Goal: Unclear

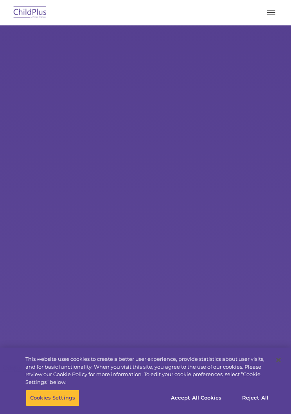
select select "MEDIUM"
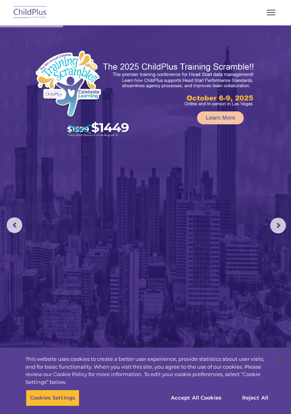
click at [266, 20] on div at bounding box center [146, 12] width 260 height 19
click at [270, 14] on span "button" at bounding box center [271, 14] width 9 height 1
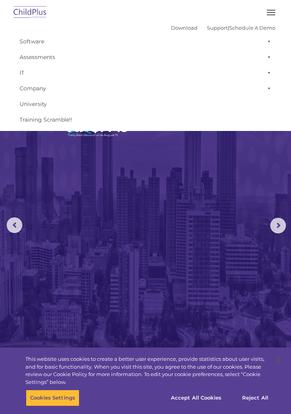
click at [267, 16] on button "button" at bounding box center [271, 12] width 16 height 13
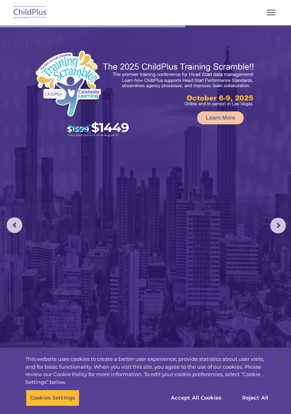
click at [271, 10] on span "button" at bounding box center [271, 10] width 9 height 1
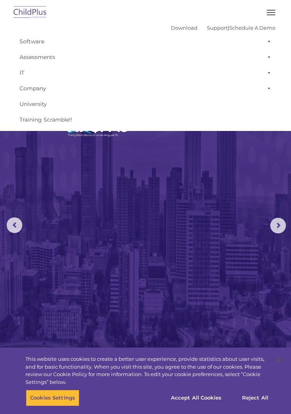
click at [208, 167] on img at bounding box center [145, 216] width 291 height 383
click at [203, 206] on img at bounding box center [145, 216] width 291 height 383
click at [189, 241] on img at bounding box center [145, 216] width 291 height 383
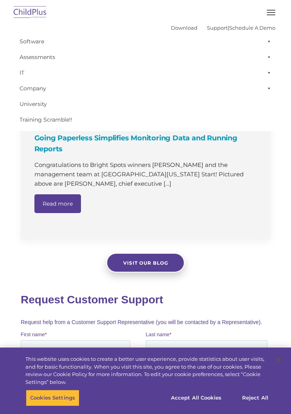
scroll to position [1046, 0]
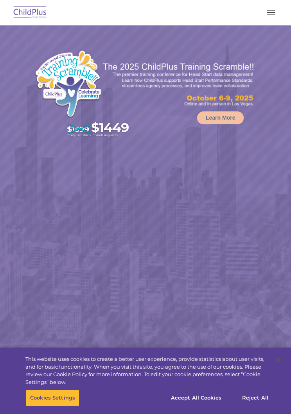
select select "MEDIUM"
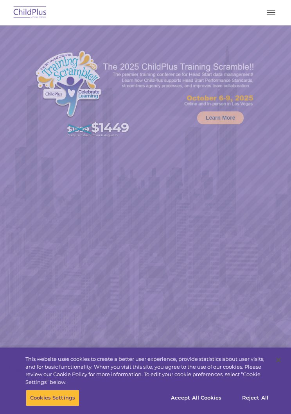
select select "MEDIUM"
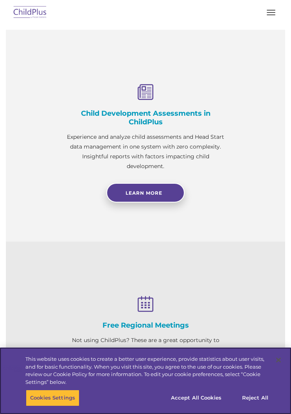
scroll to position [583, 0]
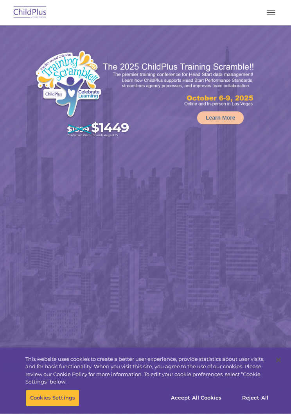
select select "MEDIUM"
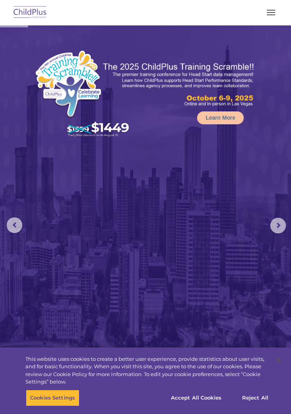
click at [274, 16] on button "button" at bounding box center [271, 12] width 16 height 13
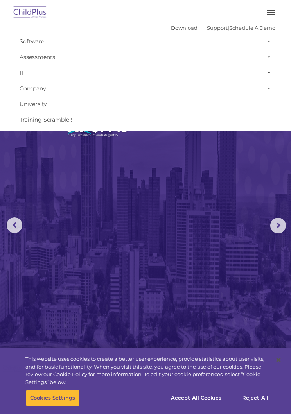
click at [142, 205] on img at bounding box center [145, 216] width 291 height 383
